Goal: Find specific page/section: Find specific page/section

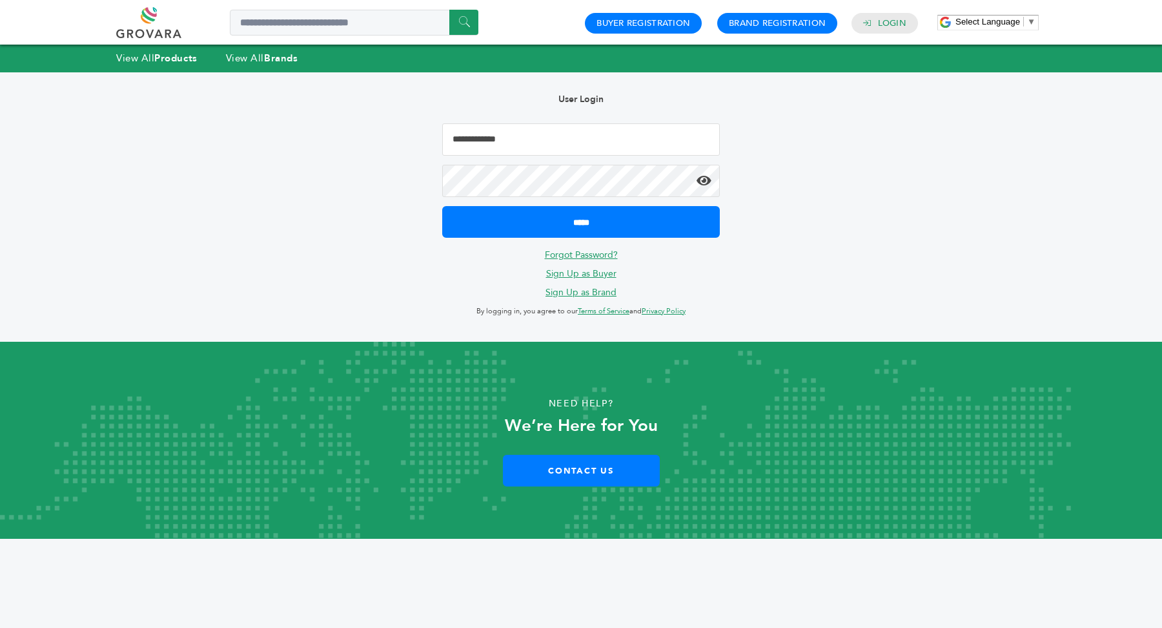
click at [584, 141] on input "Email Address" at bounding box center [581, 139] width 278 height 32
type input "**********"
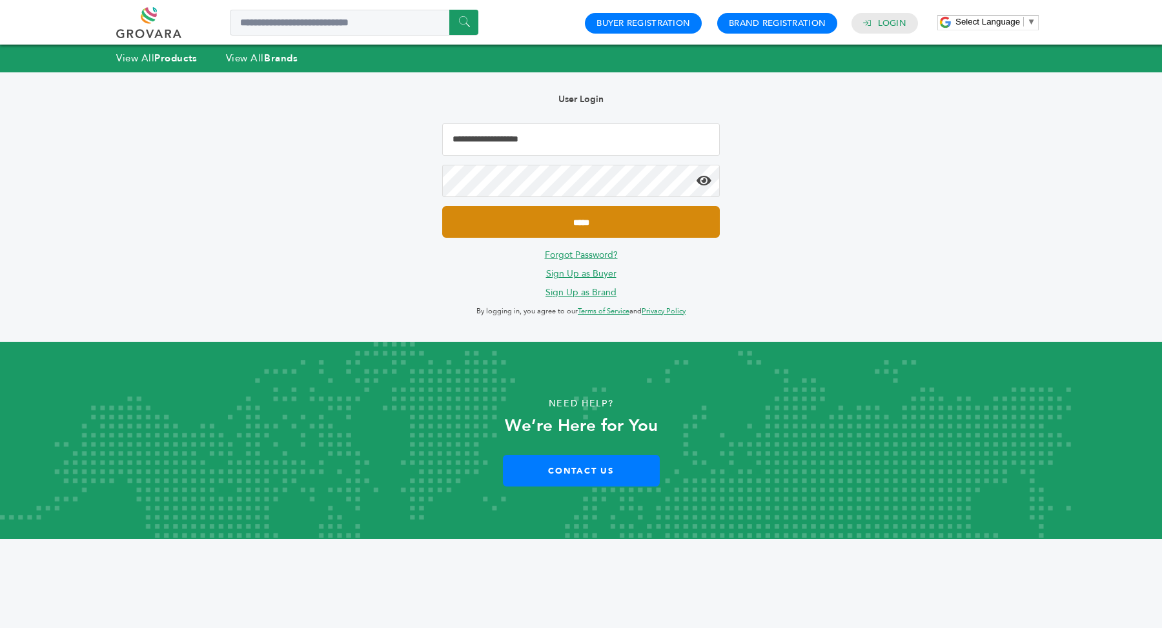
click at [614, 228] on input "*****" at bounding box center [581, 222] width 278 height 32
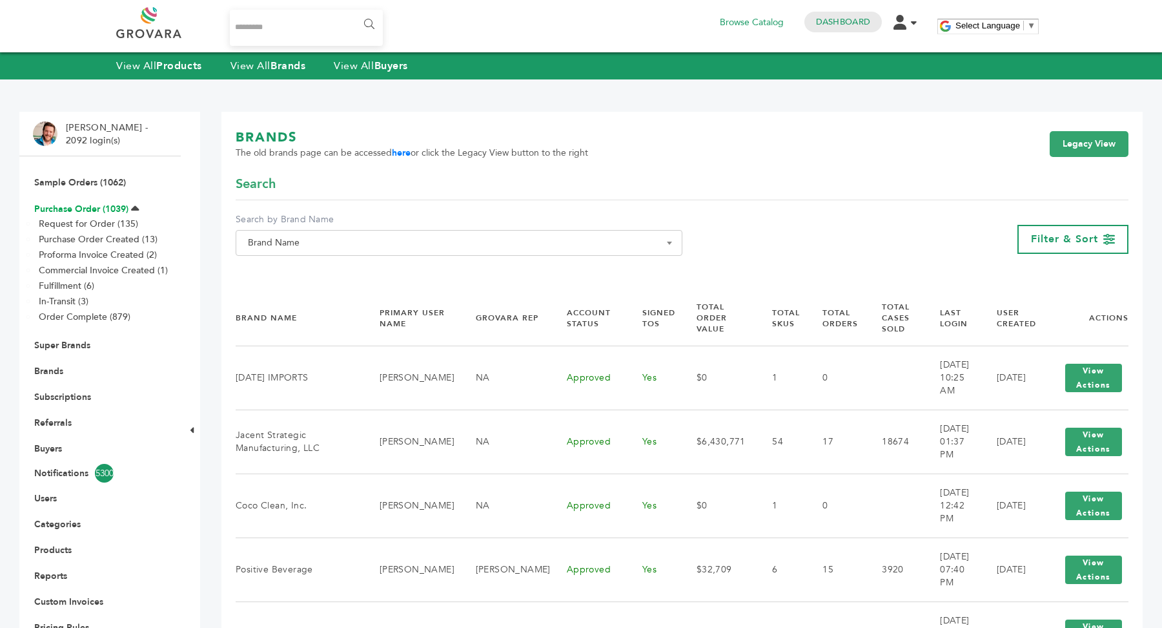
click at [82, 212] on link "Purchase Order (1039)" at bounding box center [81, 209] width 94 height 12
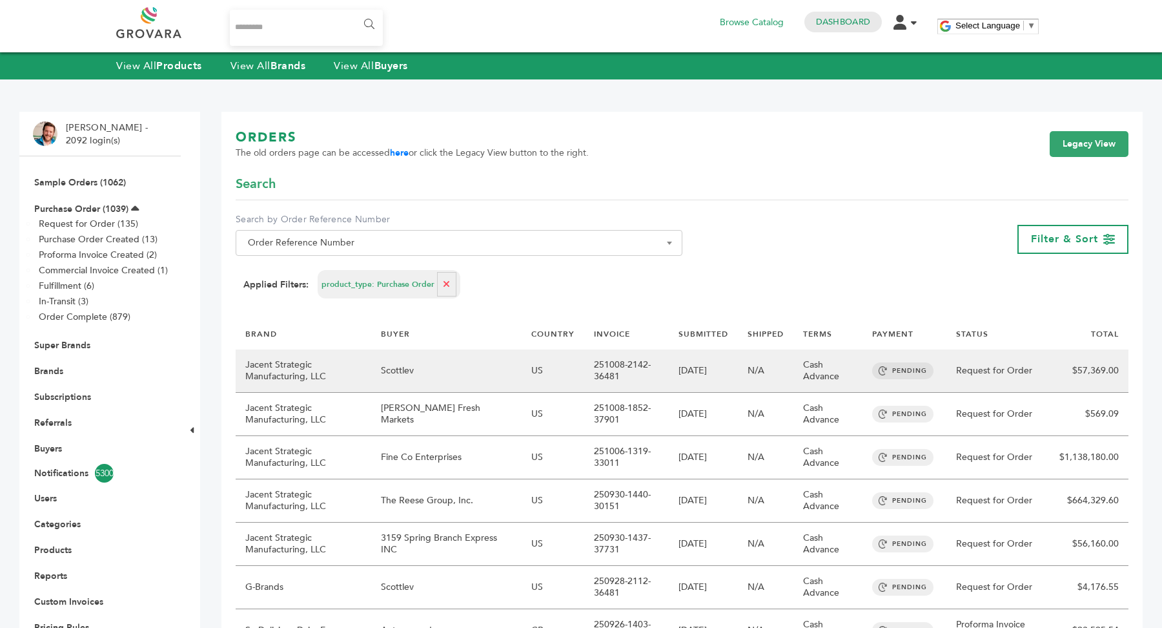
click at [567, 371] on td "US" at bounding box center [553, 370] width 63 height 43
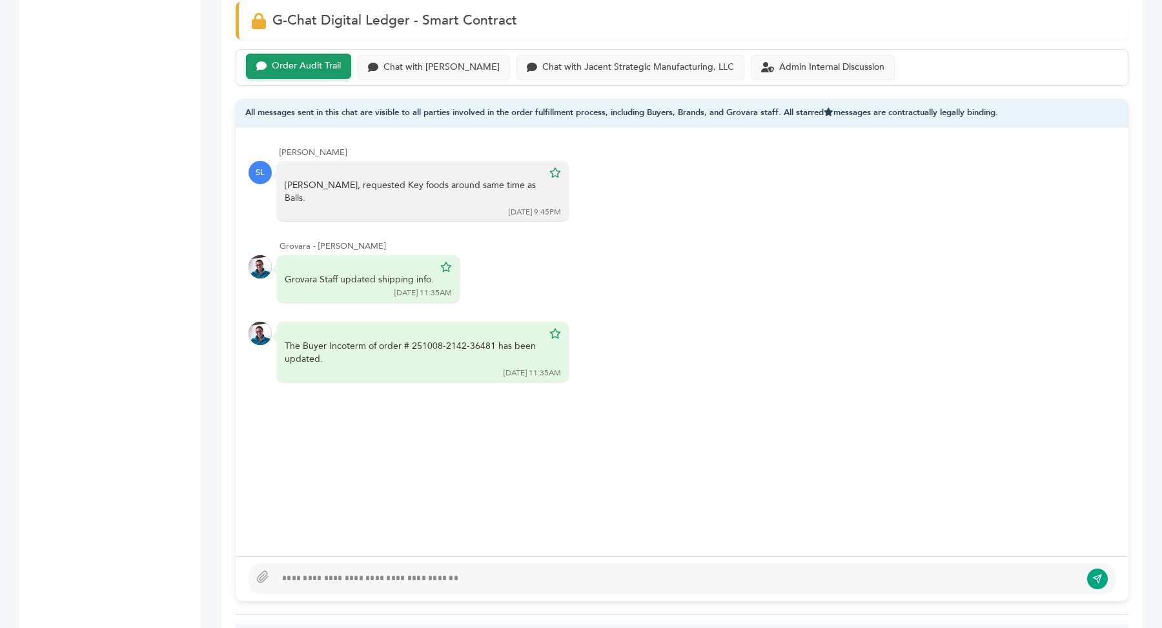
scroll to position [841, 0]
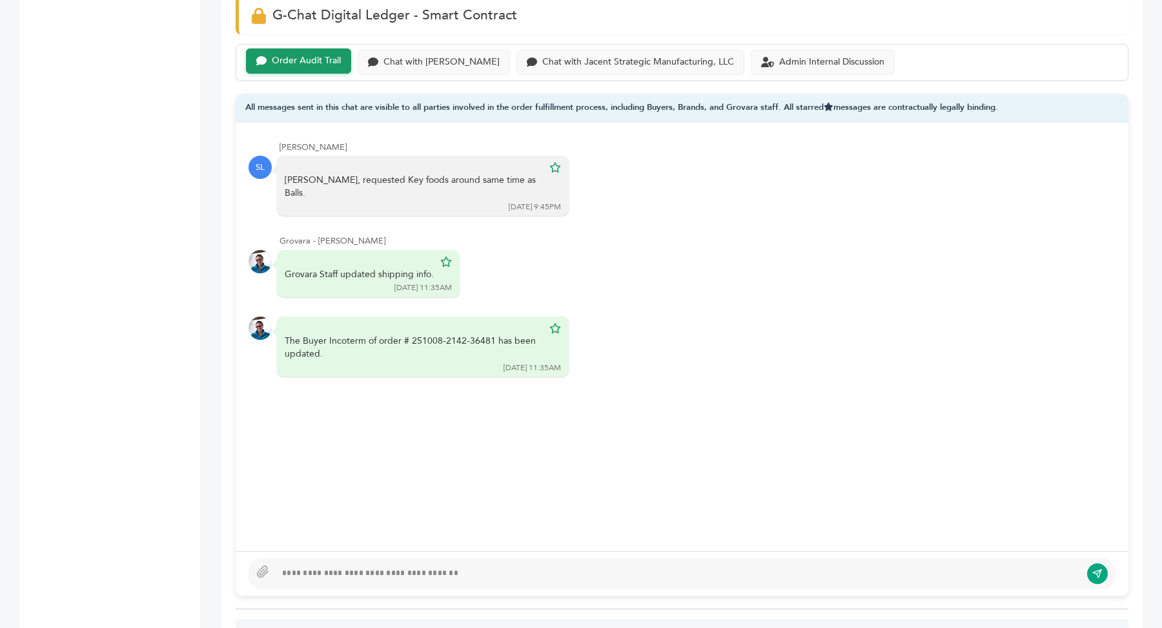
click at [328, 580] on div at bounding box center [682, 573] width 867 height 31
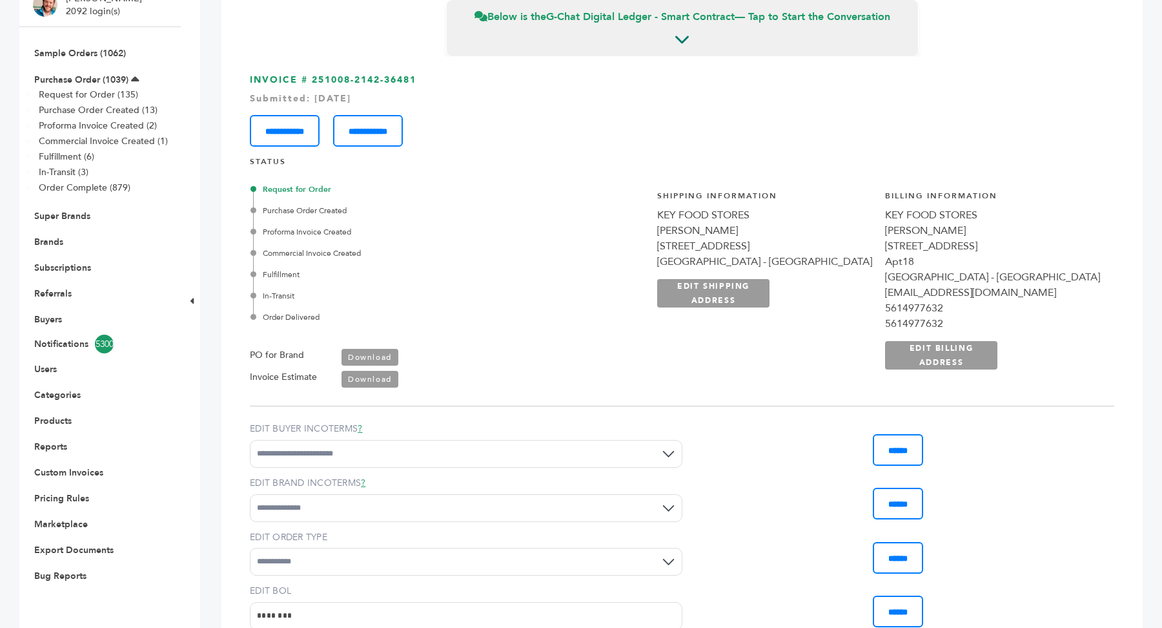
scroll to position [118, 0]
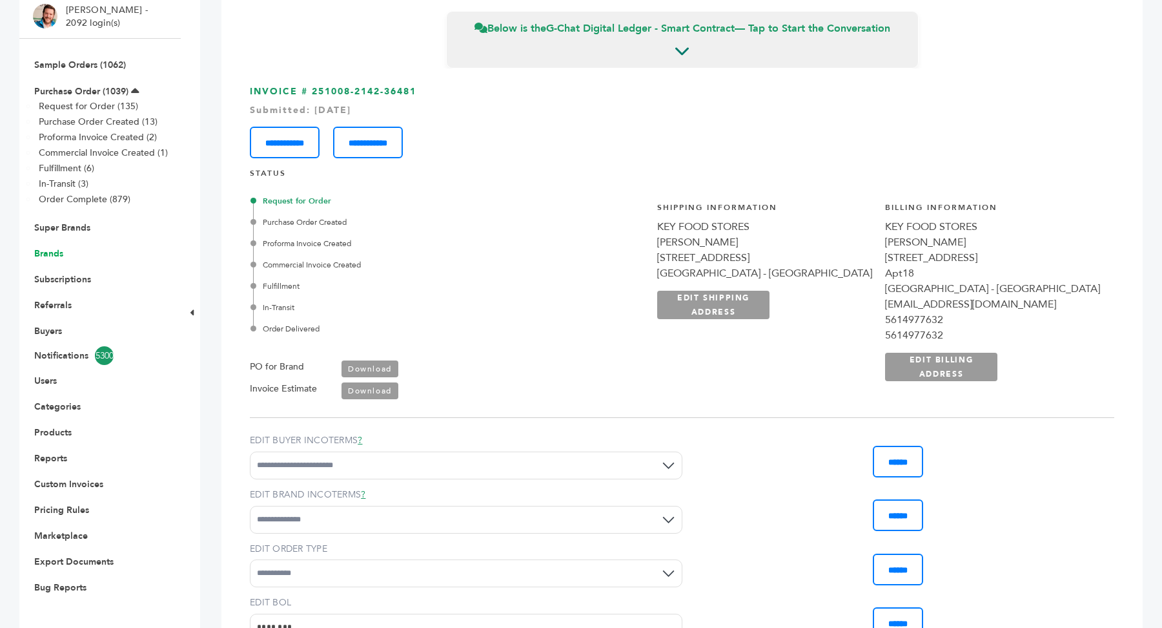
click at [51, 258] on link "Brands" at bounding box center [48, 253] width 29 height 12
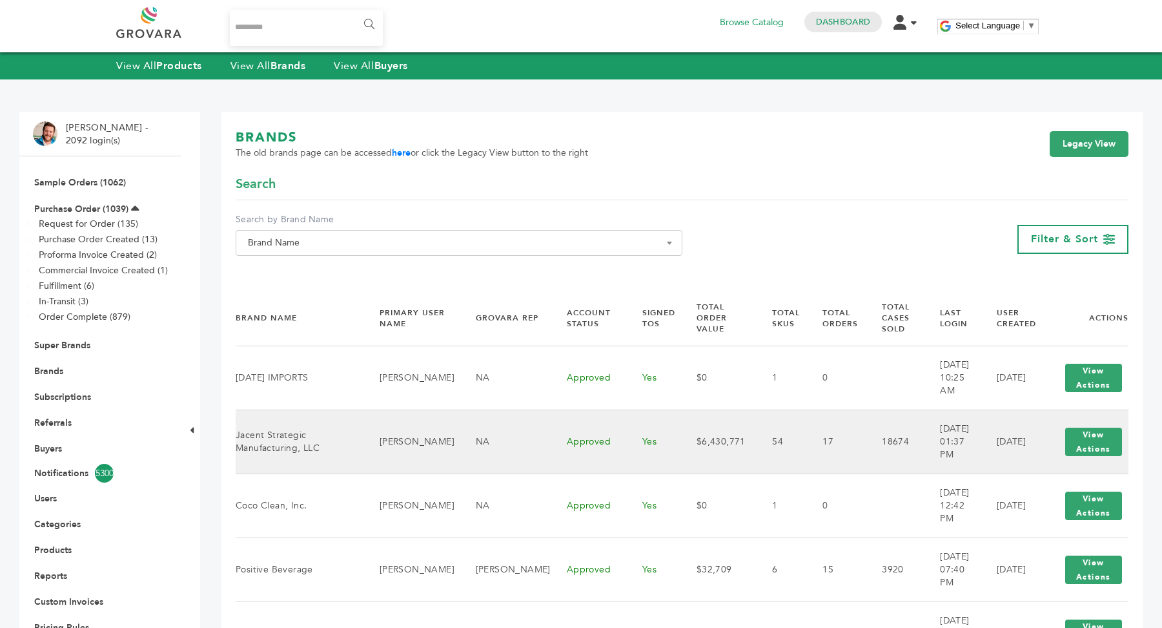
scroll to position [30, 0]
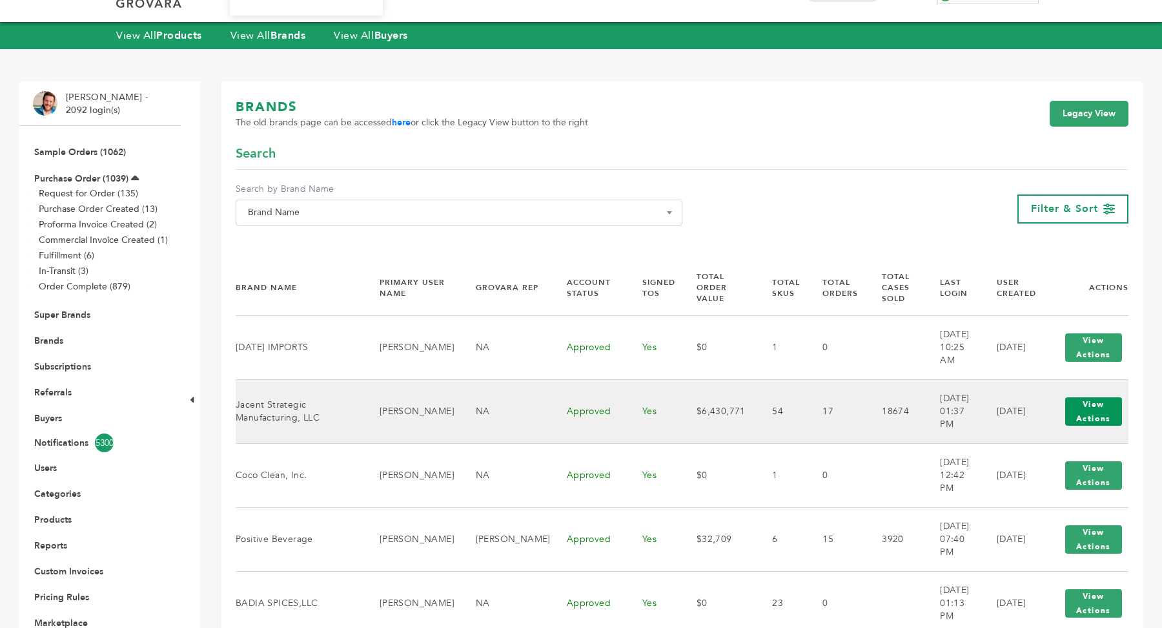
click at [1086, 410] on button "View Actions" at bounding box center [1093, 411] width 57 height 28
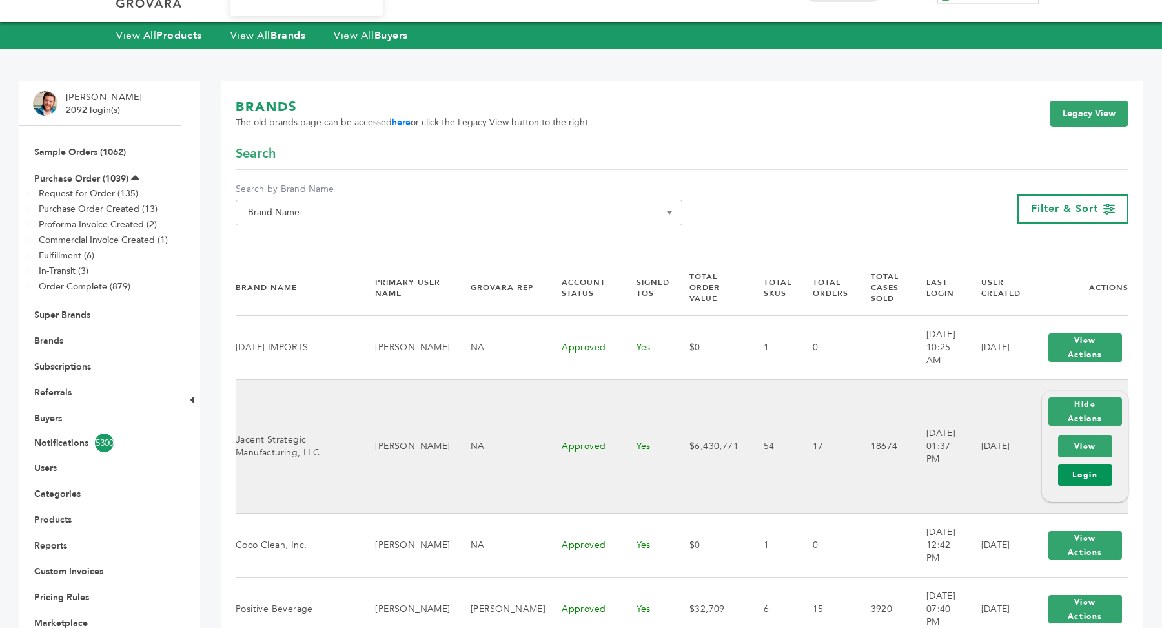
click at [1089, 469] on link "Login" at bounding box center [1085, 475] width 54 height 22
